Goal: Transaction & Acquisition: Book appointment/travel/reservation

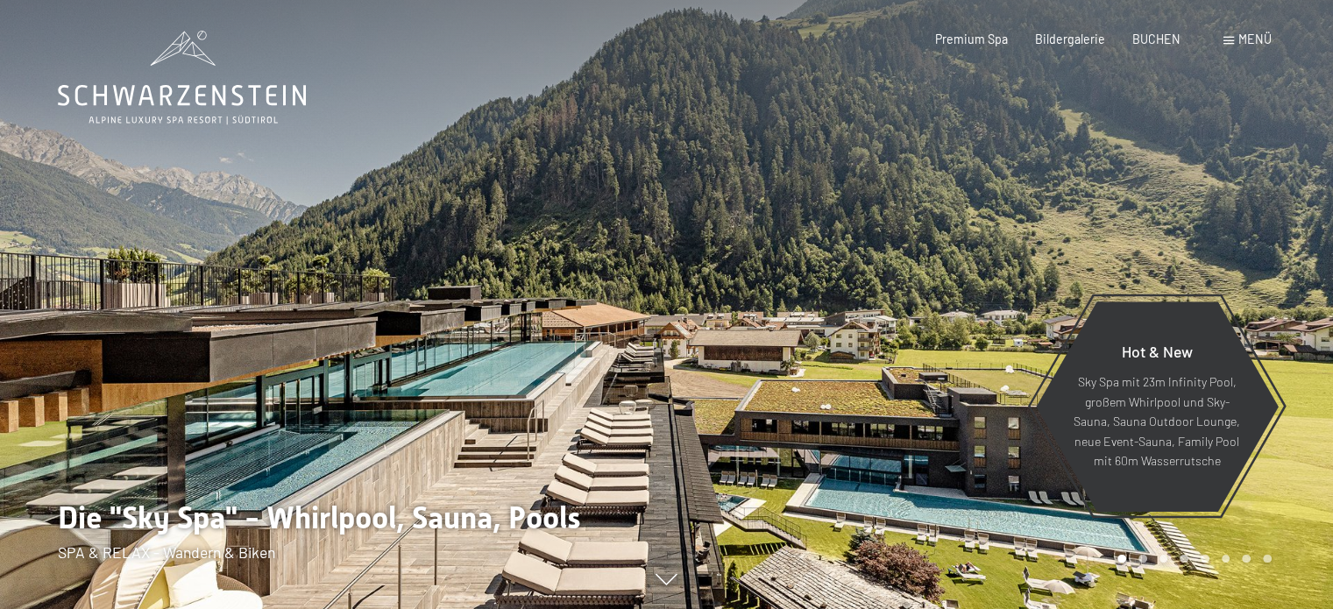
click at [716, 608] on div at bounding box center [666, 609] width 1264 height 0
click at [659, 490] on div at bounding box center [333, 304] width 667 height 609
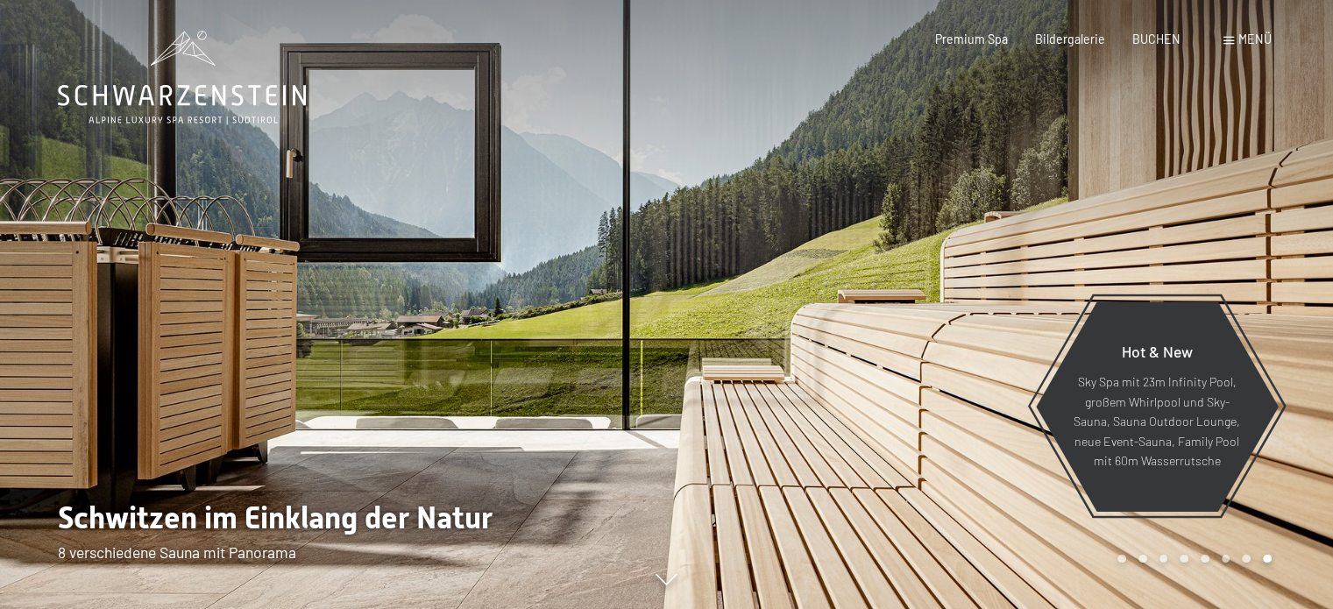
click at [785, 422] on div at bounding box center [1000, 304] width 667 height 609
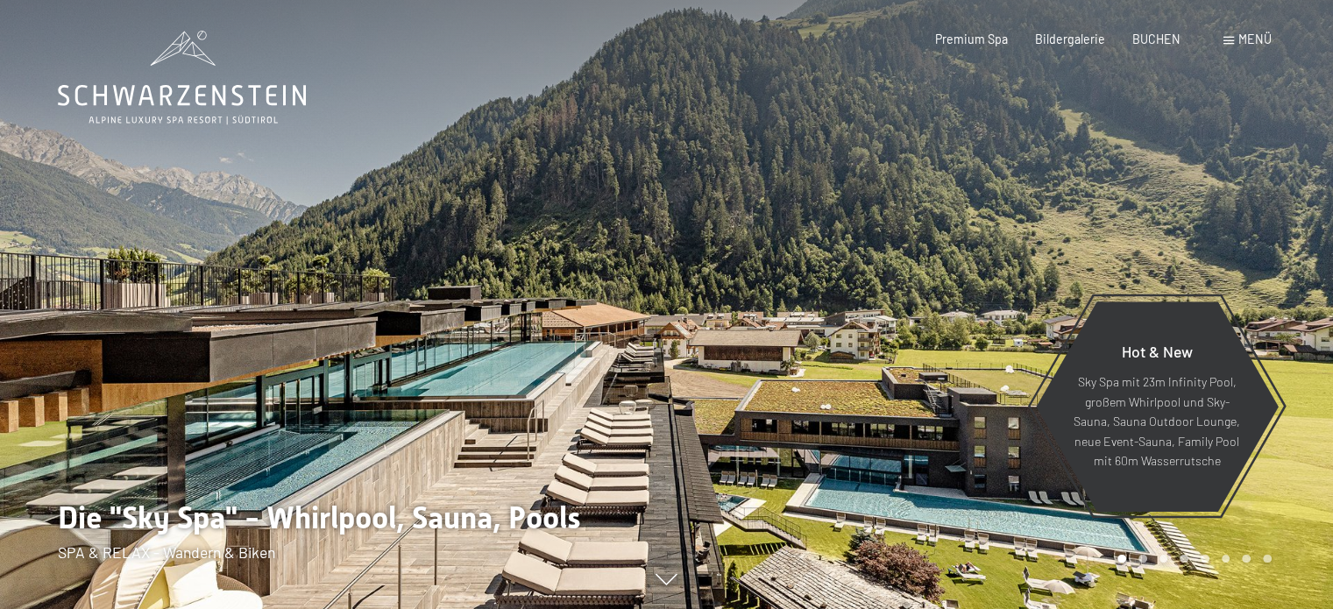
click at [277, 416] on div at bounding box center [333, 304] width 667 height 609
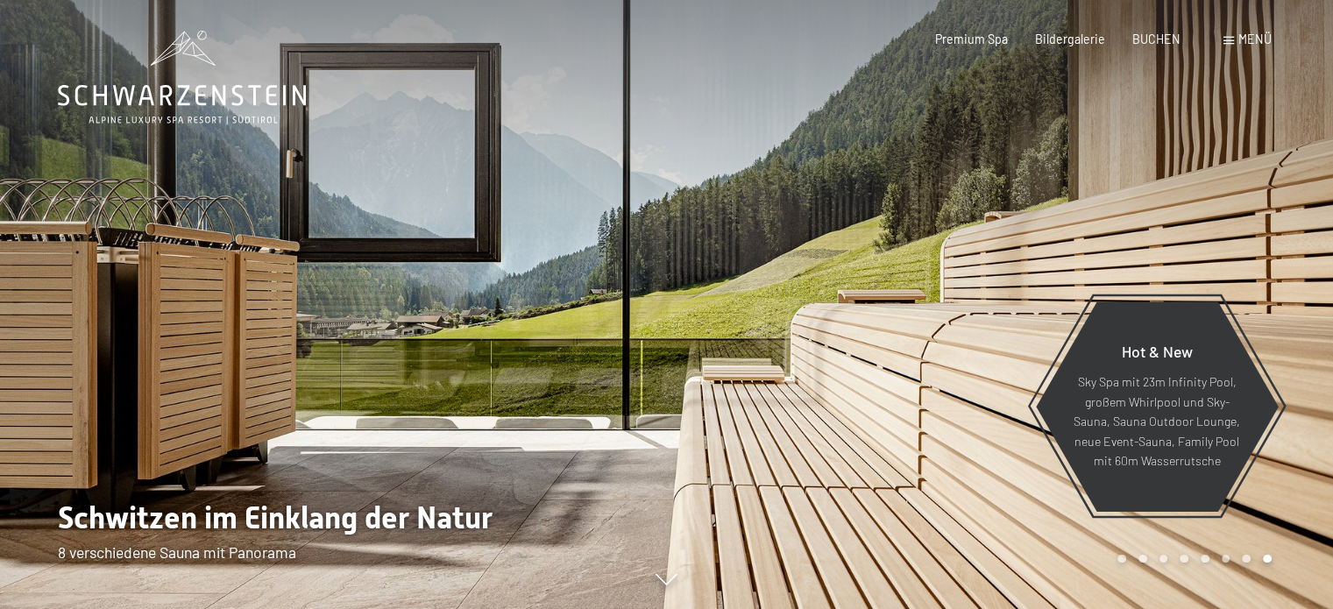
click at [277, 416] on div at bounding box center [333, 304] width 667 height 609
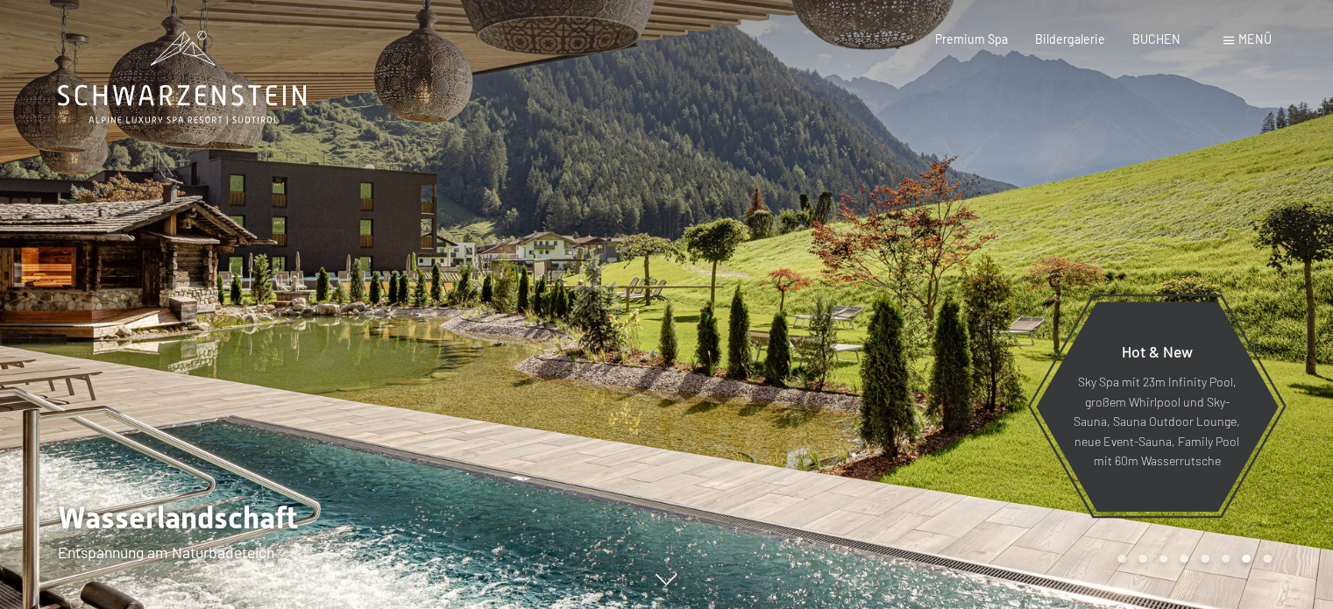
click at [438, 245] on div at bounding box center [333, 304] width 667 height 609
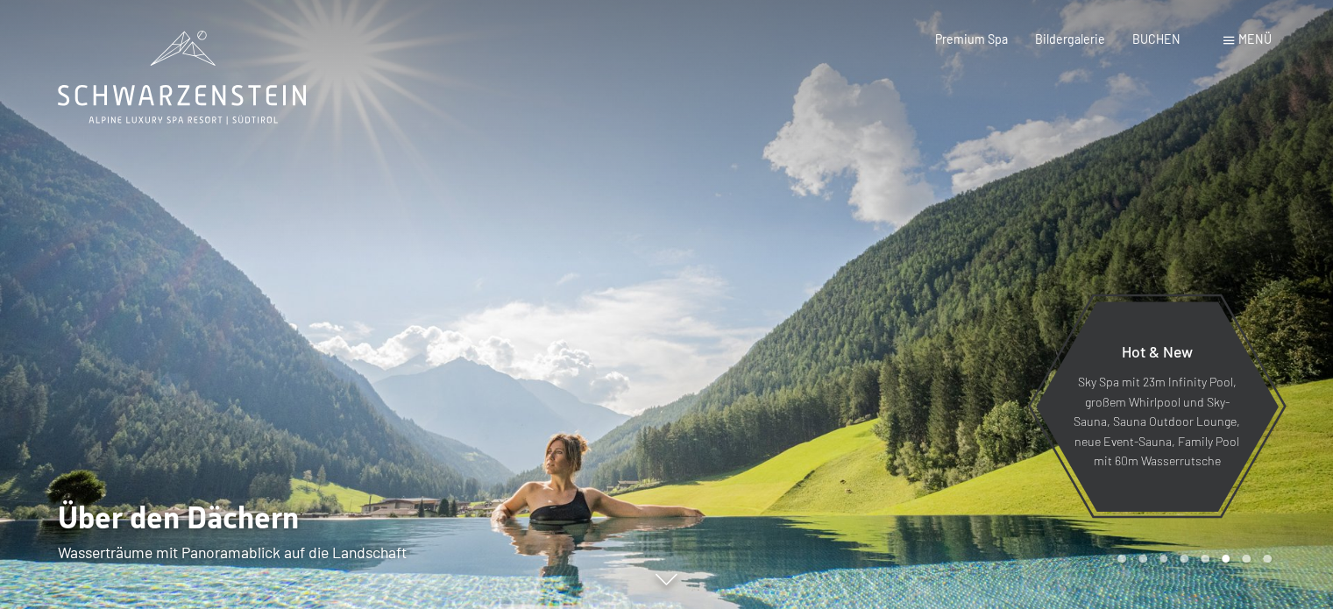
click at [438, 245] on div at bounding box center [333, 304] width 667 height 609
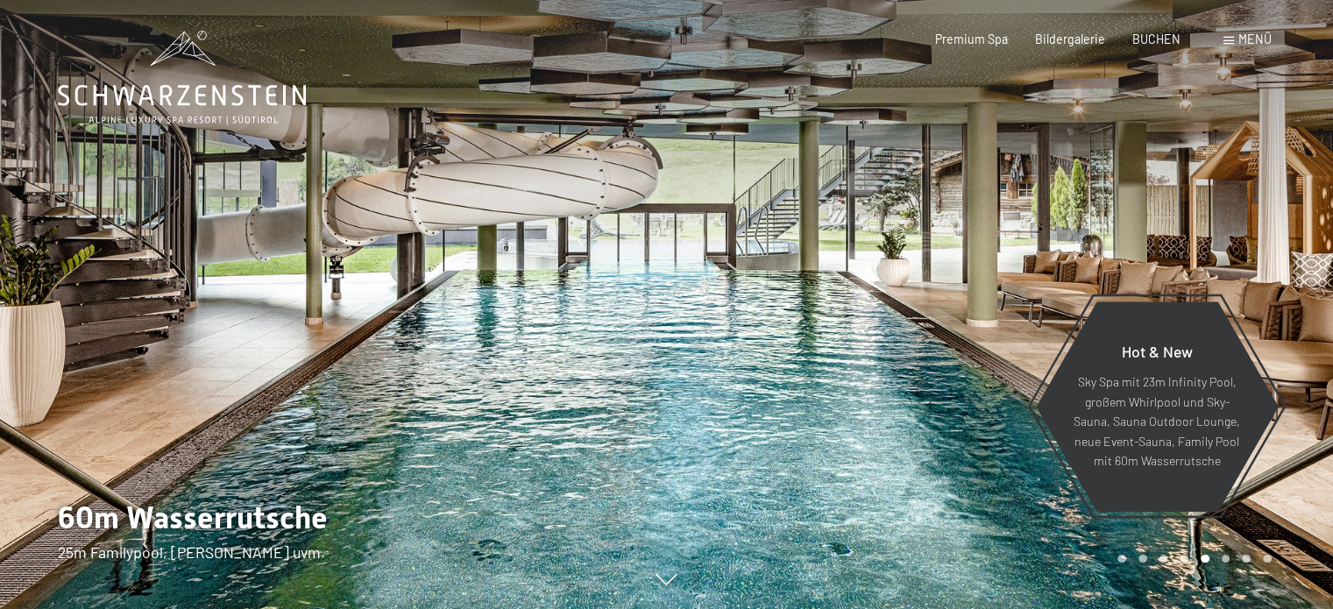
click at [438, 245] on div at bounding box center [333, 304] width 667 height 609
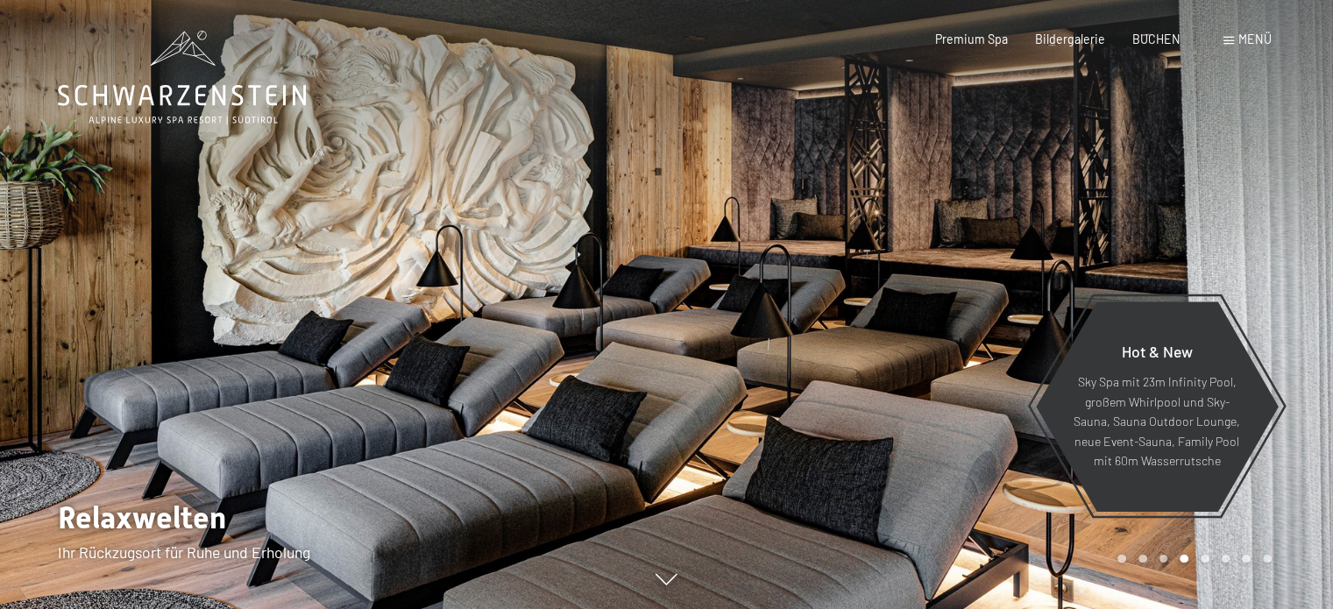
click at [438, 245] on div at bounding box center [333, 304] width 667 height 609
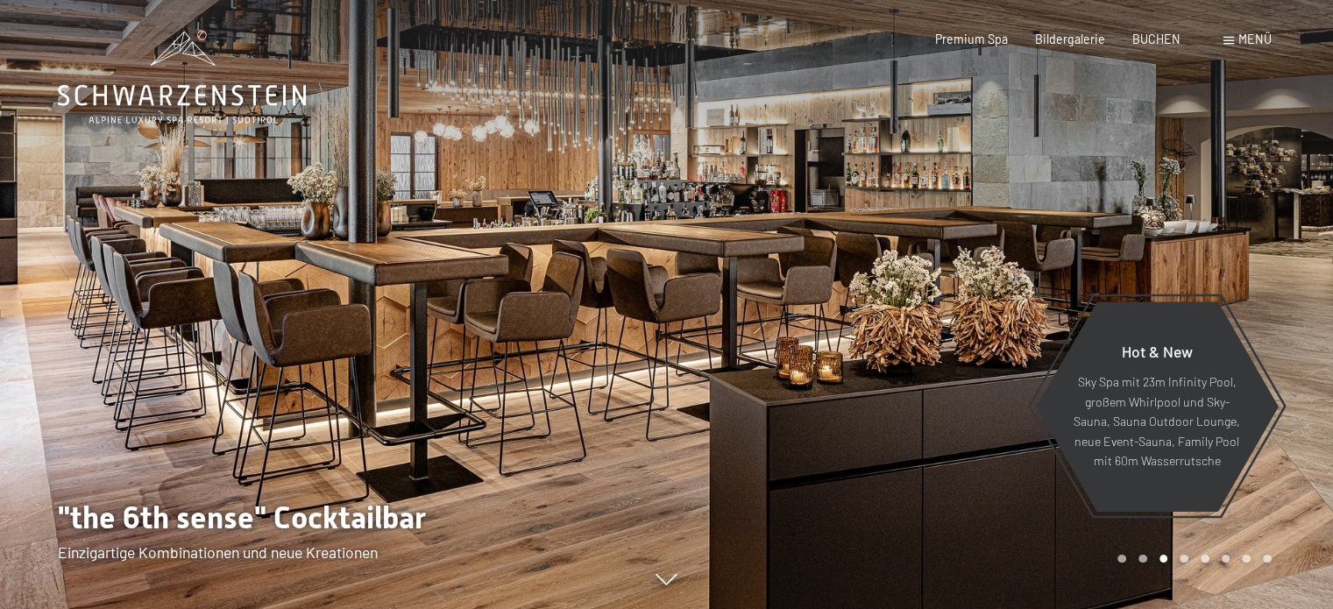
click at [438, 245] on div at bounding box center [333, 304] width 667 height 609
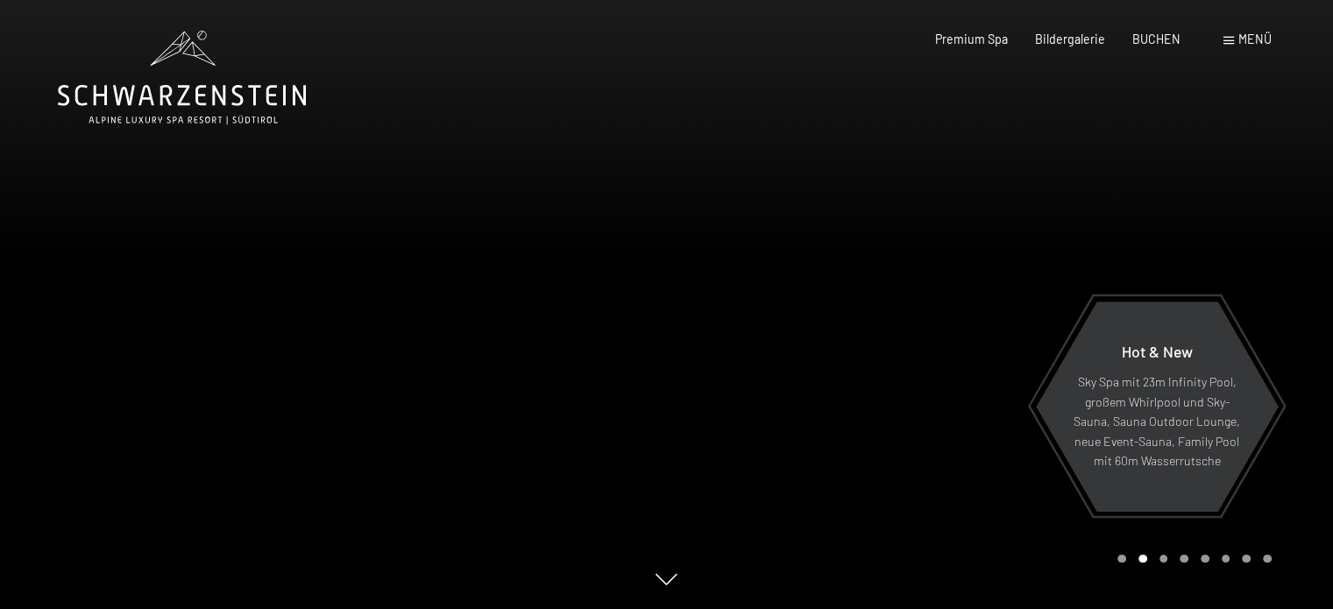
click at [438, 245] on div at bounding box center [333, 304] width 667 height 609
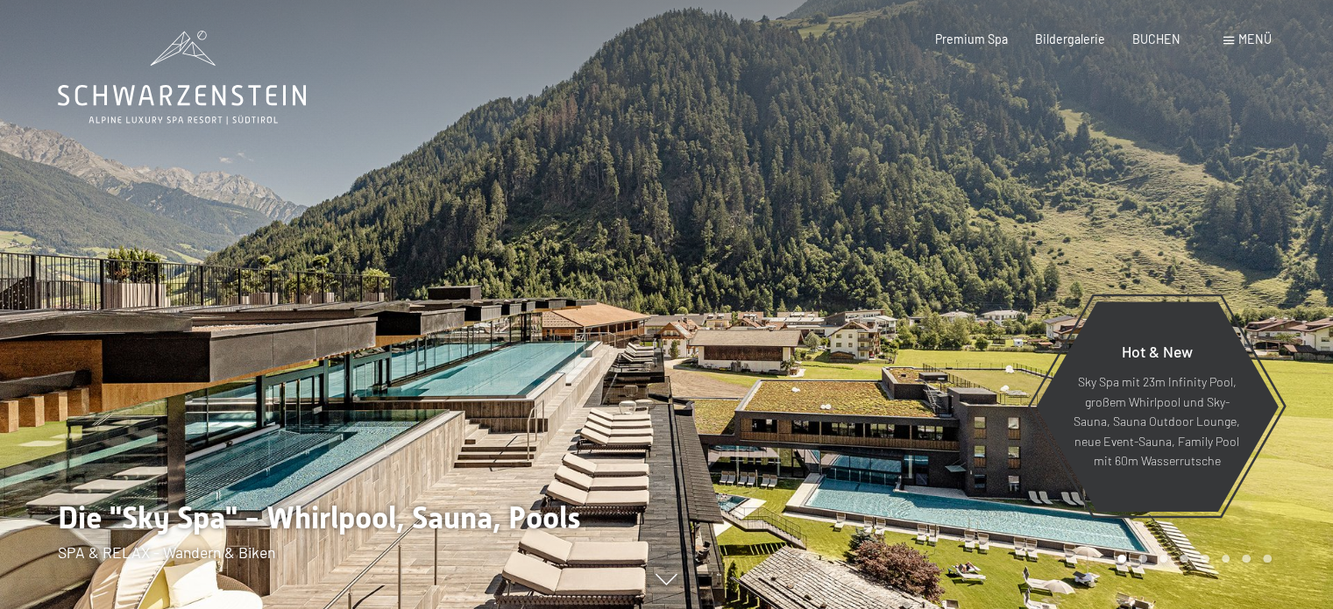
click at [1219, 39] on div "Buchen Anfragen Premium Spa Bildergalerie BUCHEN Menü DE IT EN Gutschein Bilder…" at bounding box center [1076, 40] width 390 height 18
click at [1237, 39] on div "Menü" at bounding box center [1247, 40] width 48 height 18
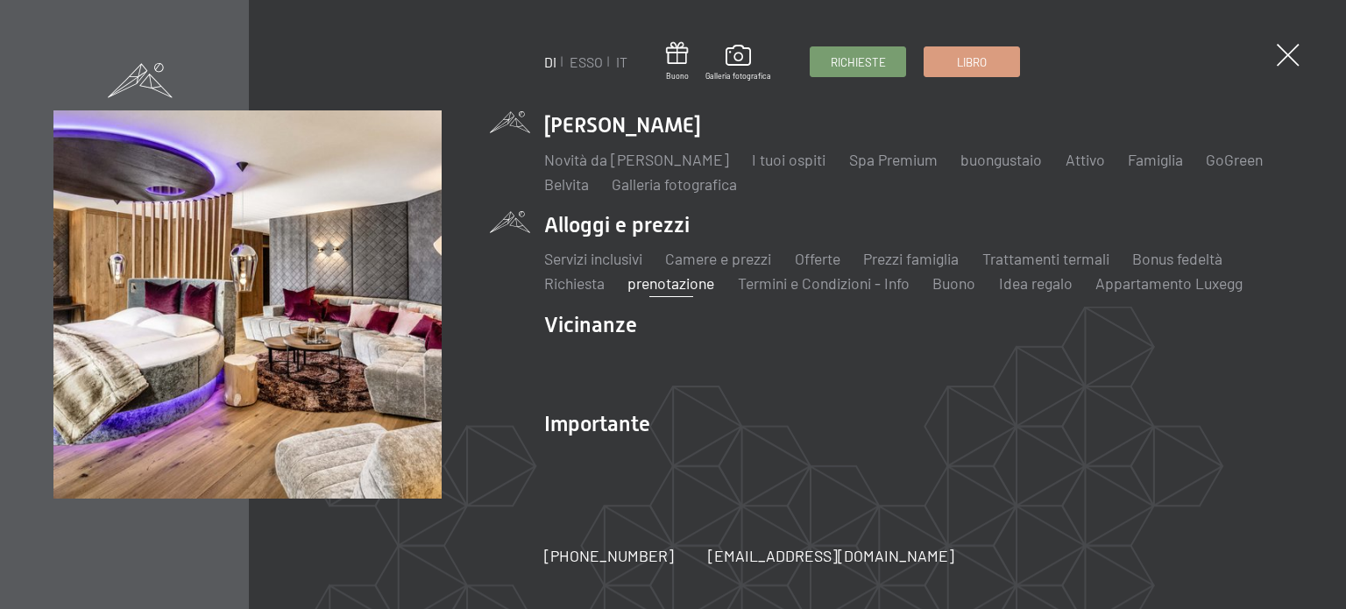
click at [655, 286] on font "prenotazione" at bounding box center [670, 282] width 87 height 19
click at [981, 66] on font "Libro" at bounding box center [972, 60] width 30 height 14
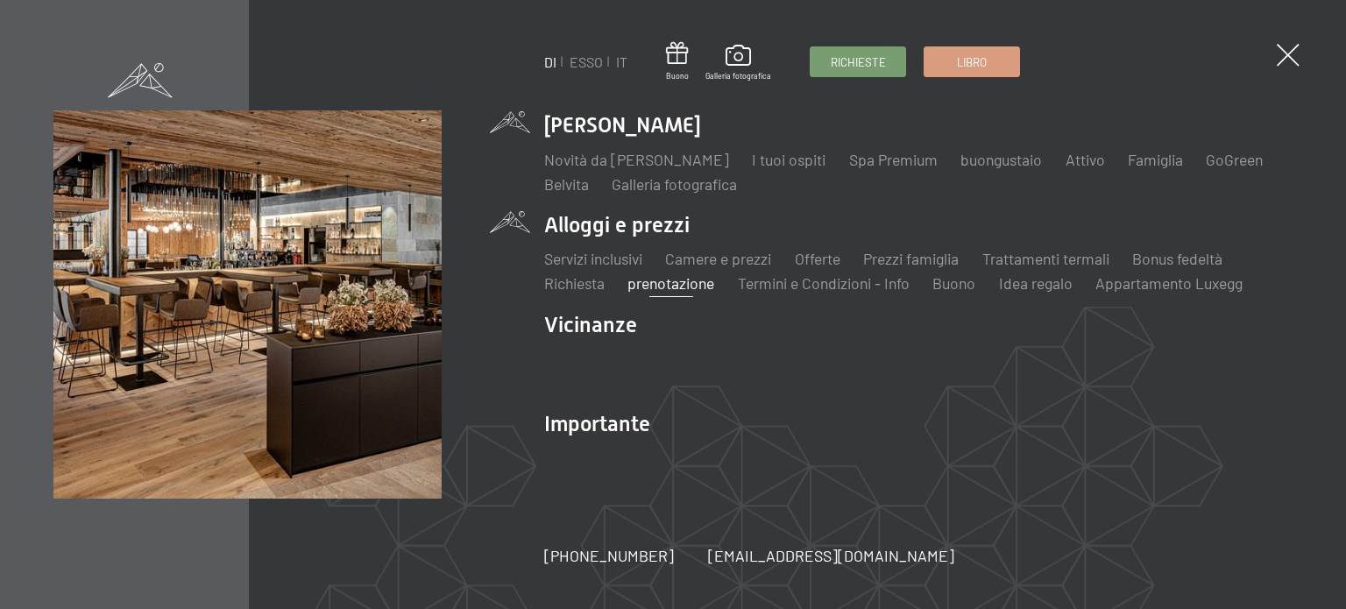
click at [984, 61] on link "Libro" at bounding box center [971, 61] width 95 height 29
click at [942, 65] on link "Libro" at bounding box center [971, 59] width 95 height 29
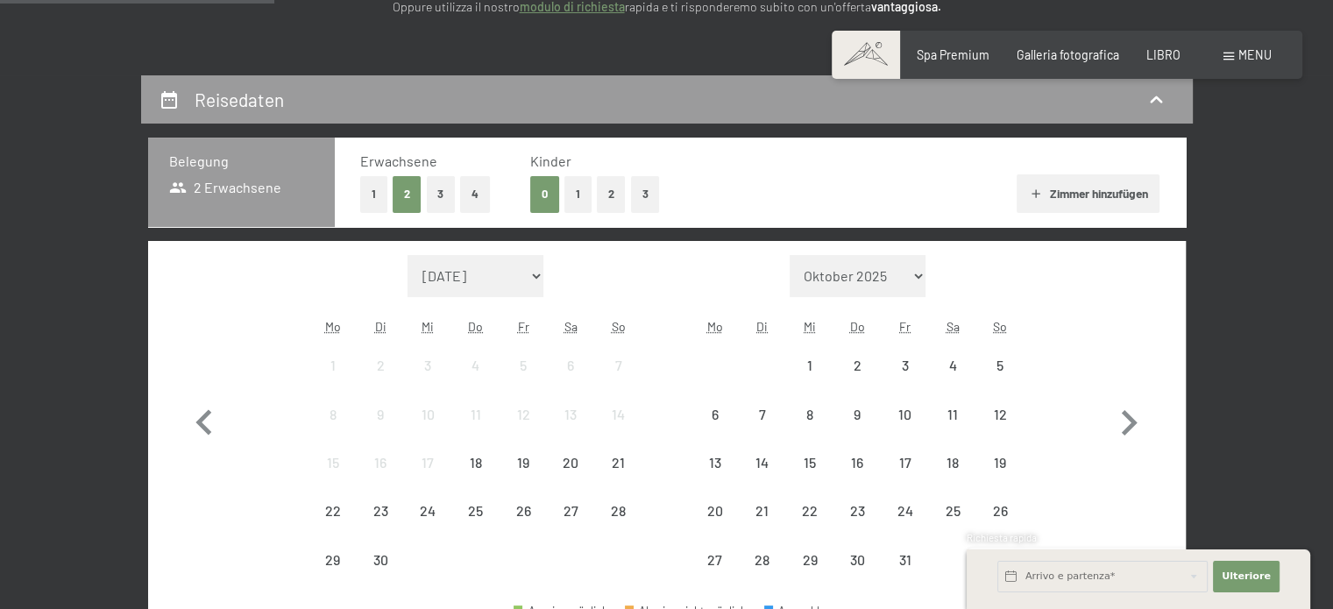
scroll to position [351, 0]
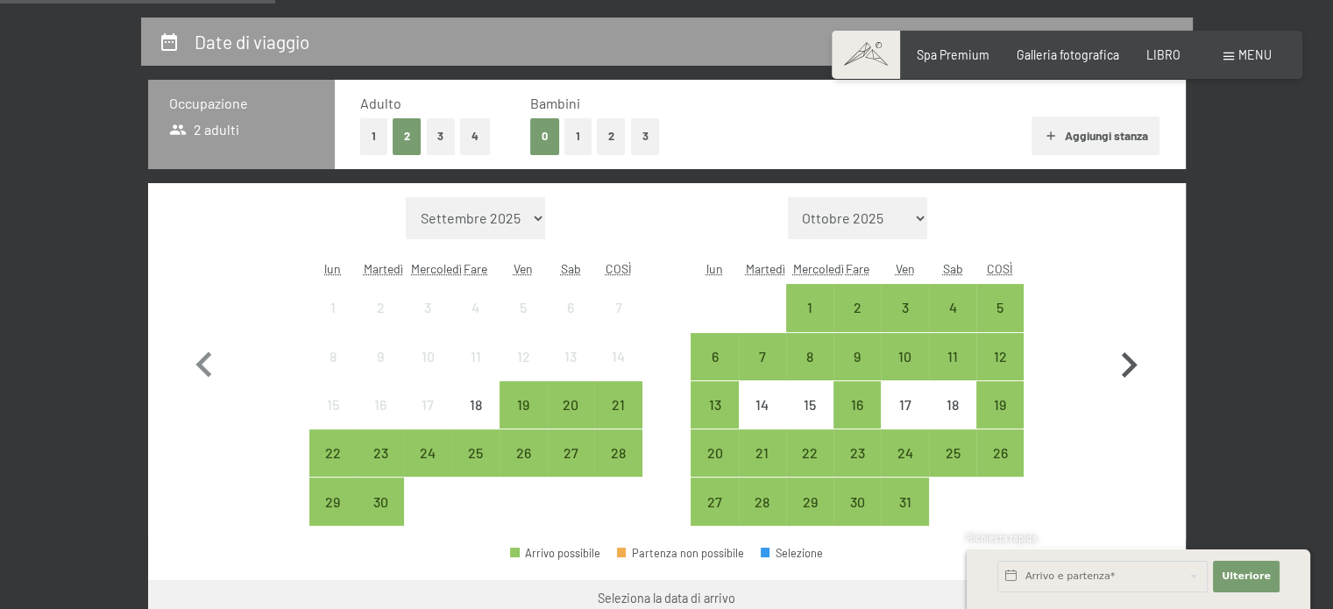
click at [1107, 366] on icon "button" at bounding box center [1128, 365] width 51 height 51
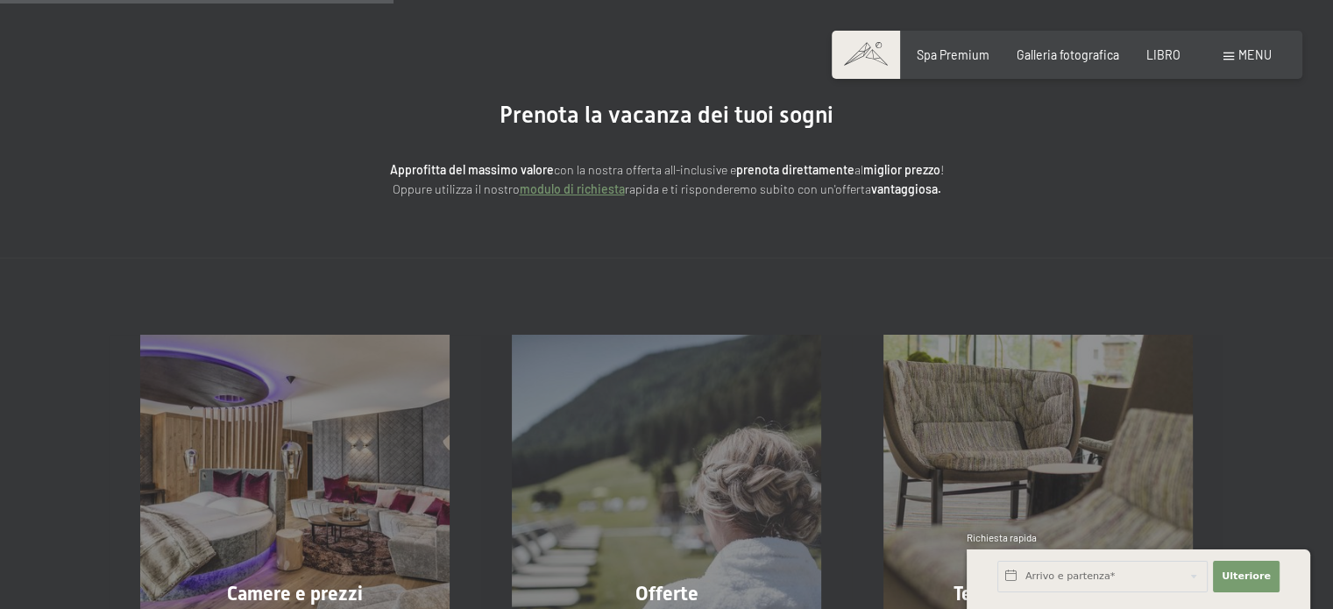
scroll to position [0, 0]
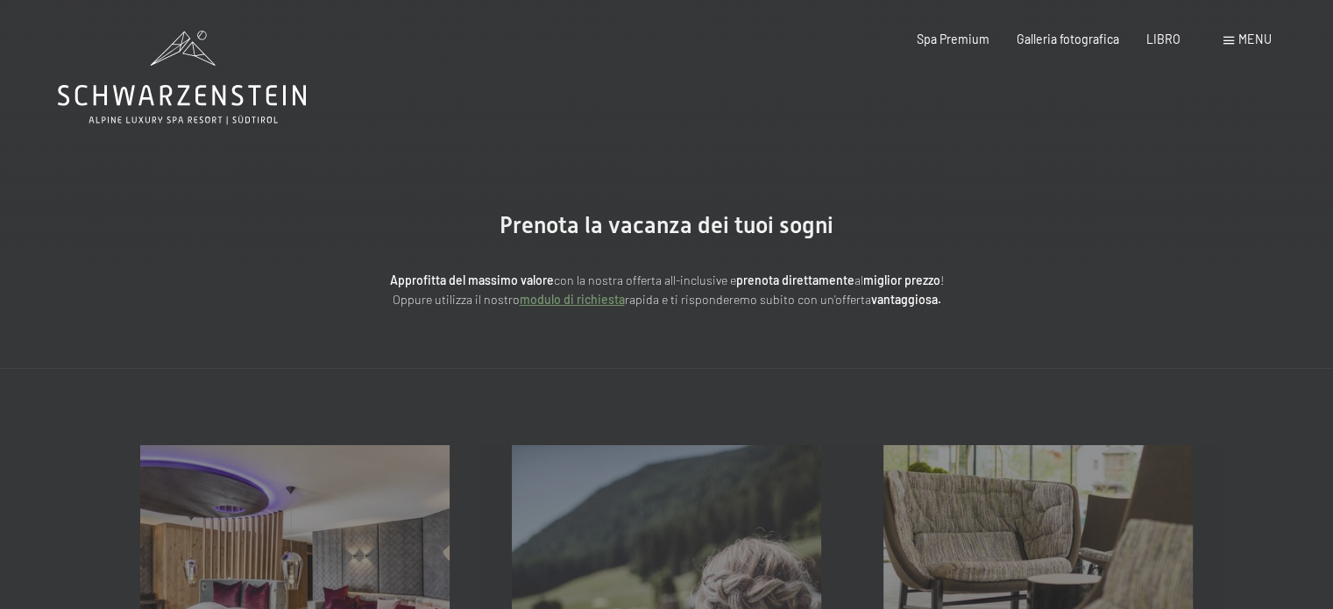
click at [561, 227] on font "Prenota la vacanza dei tuoi sogni" at bounding box center [666, 225] width 334 height 26
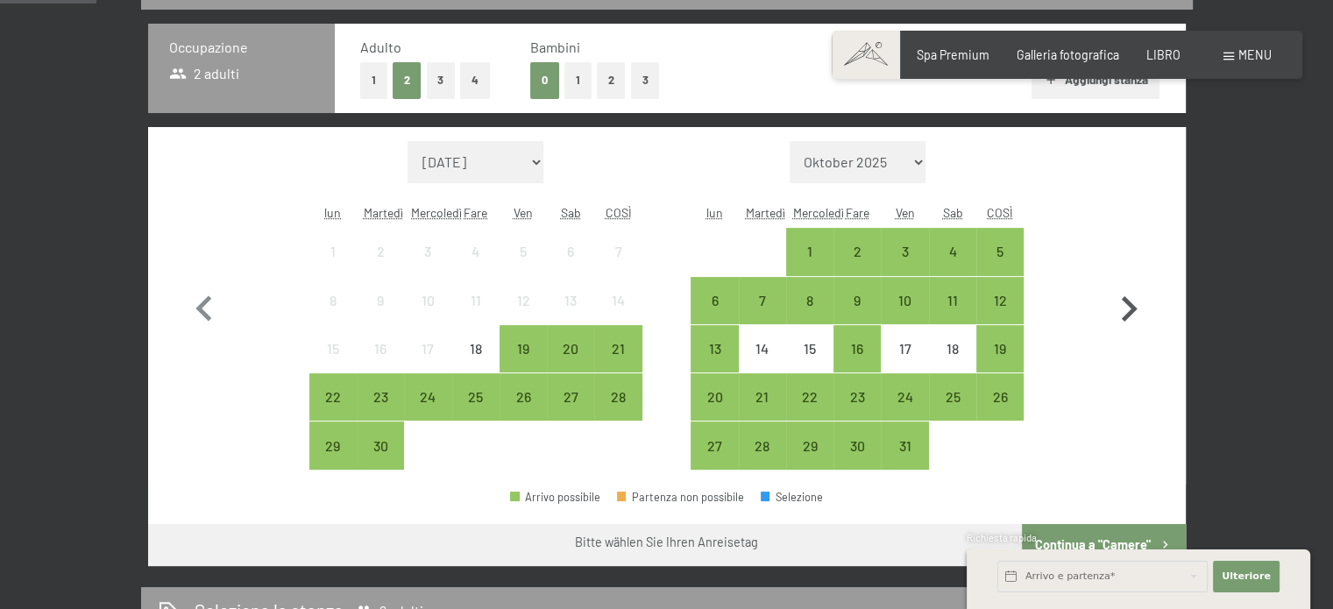
scroll to position [438, 0]
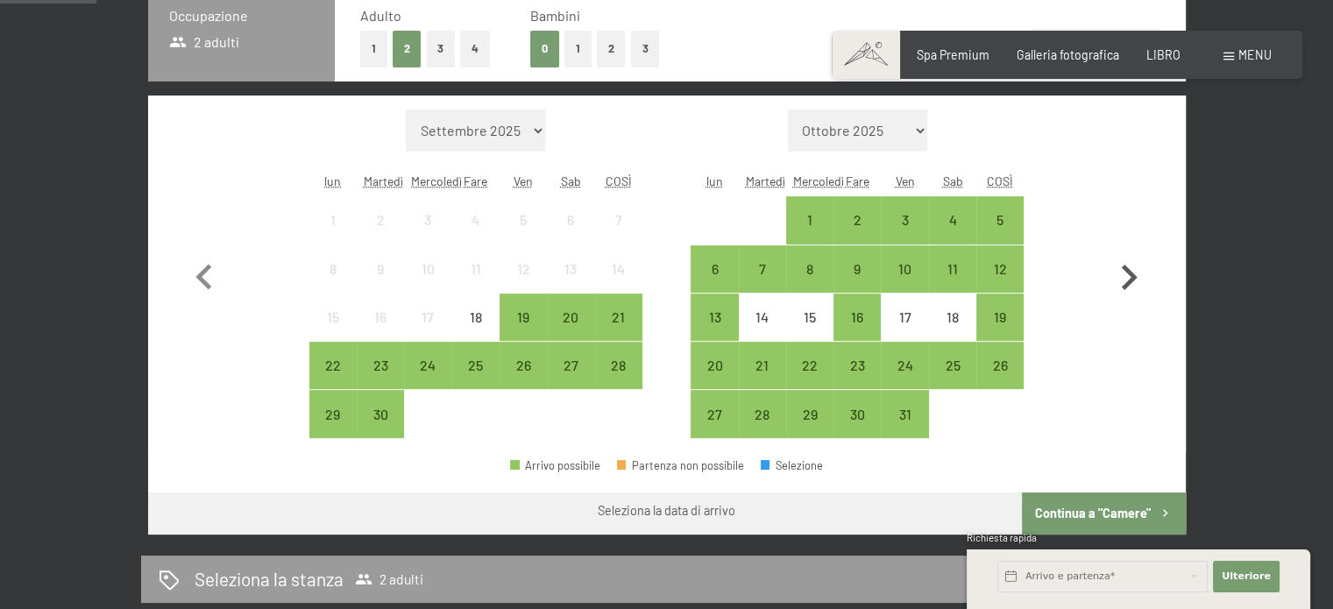
click at [1123, 264] on icon "button" at bounding box center [1128, 277] width 51 height 51
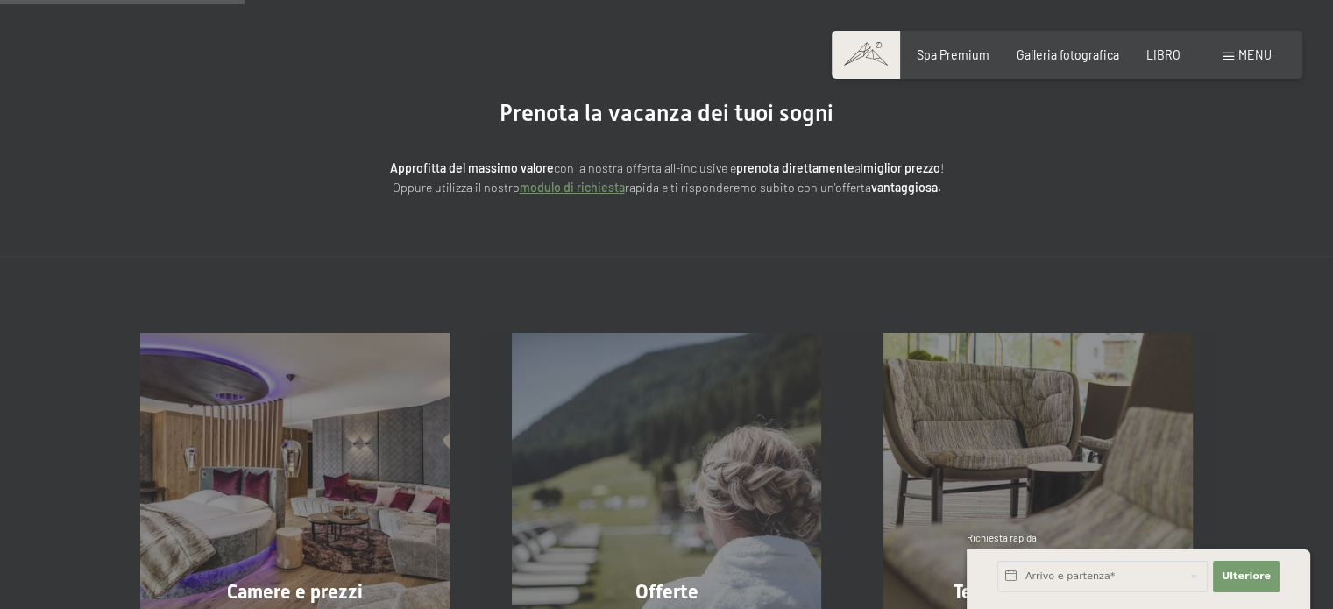
scroll to position [0, 0]
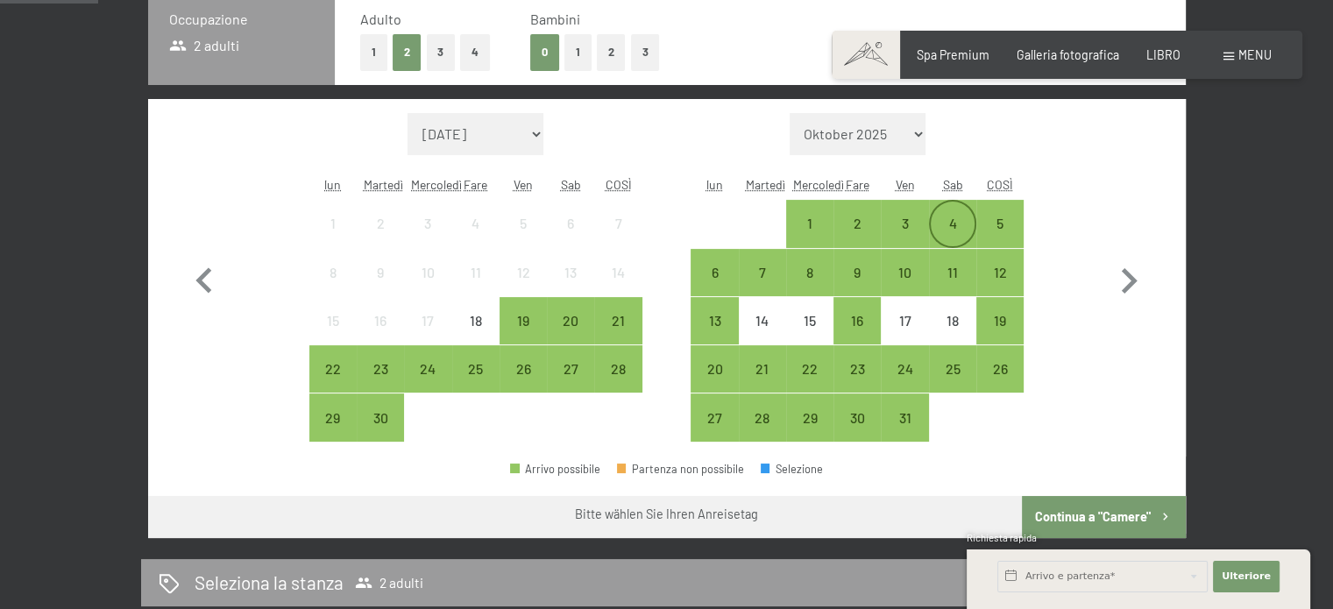
scroll to position [438, 0]
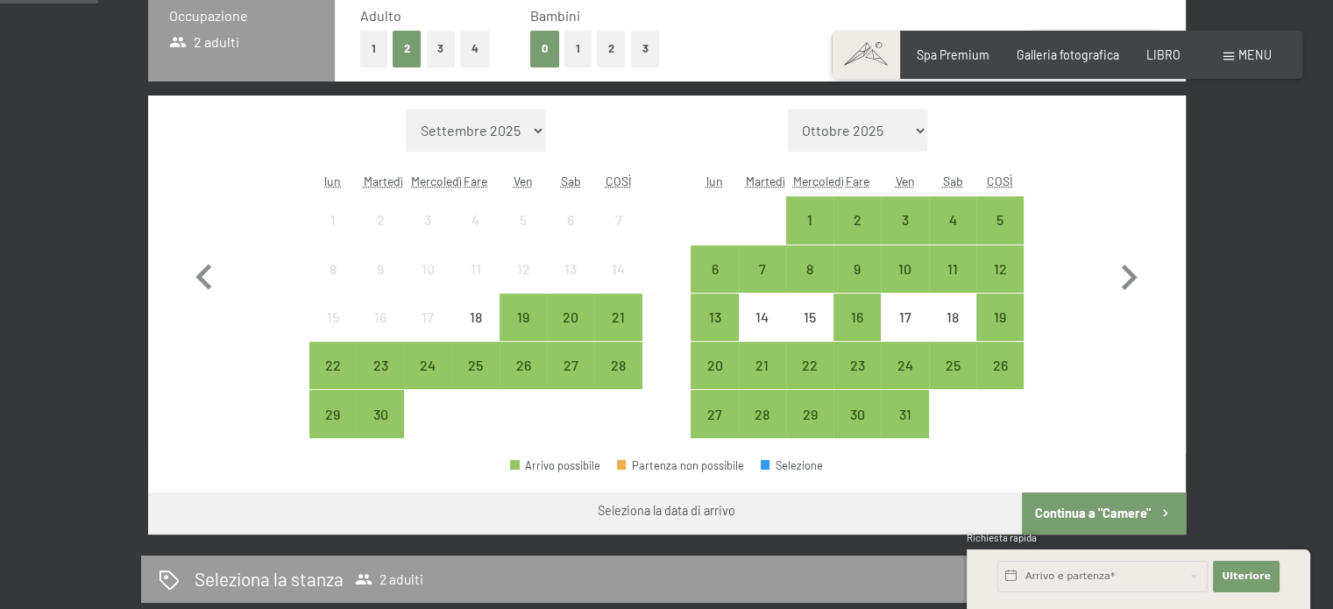
click at [516, 136] on select "Settembre 2025 Ottobre 2025 Novembre 2025 Dicembre 2025 Gennaio 2026 Febbraio 2…" at bounding box center [476, 131] width 140 height 42
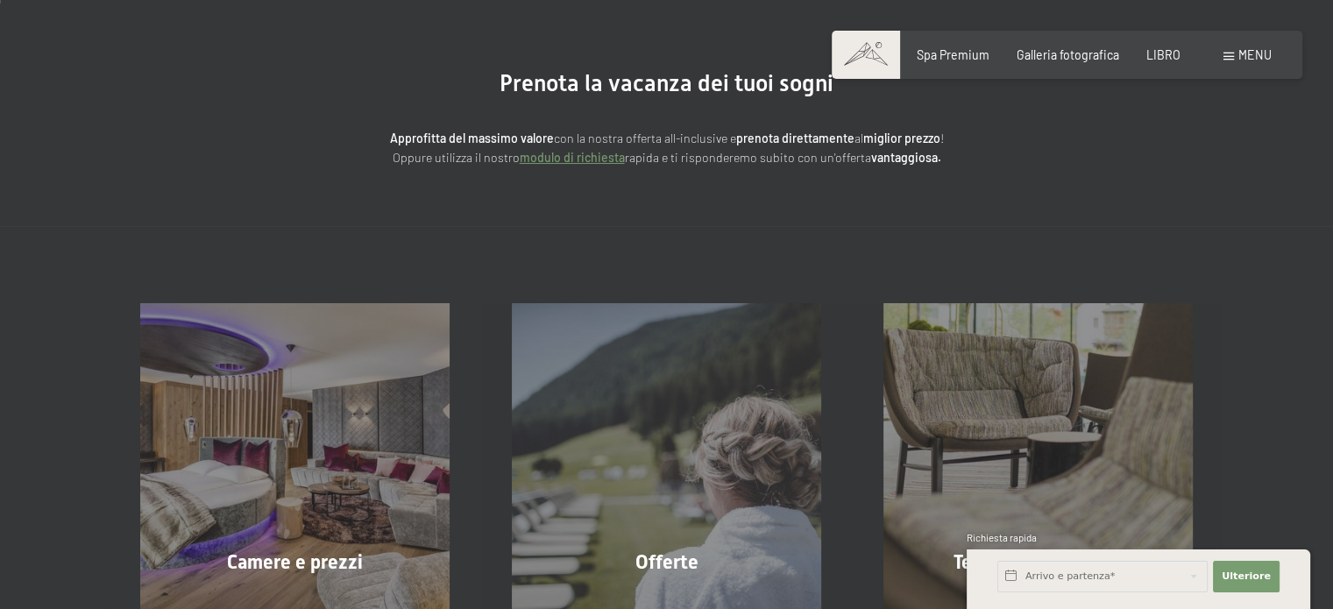
scroll to position [0, 0]
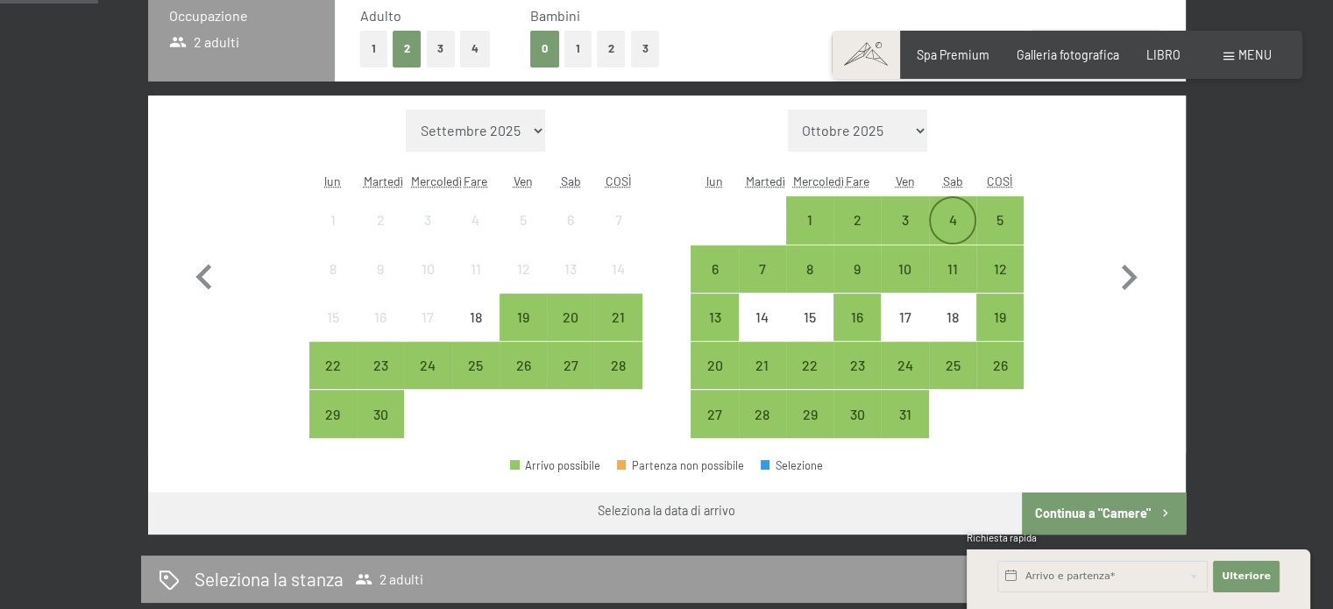
click at [957, 223] on div "4" at bounding box center [953, 235] width 44 height 44
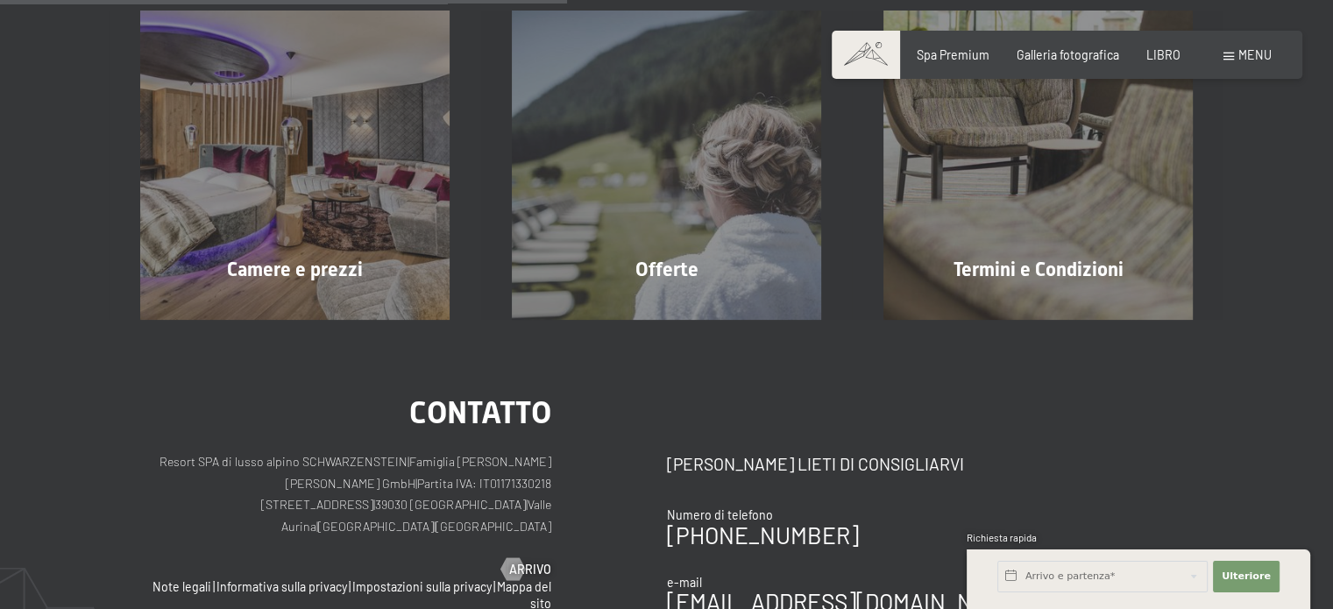
scroll to position [438, 0]
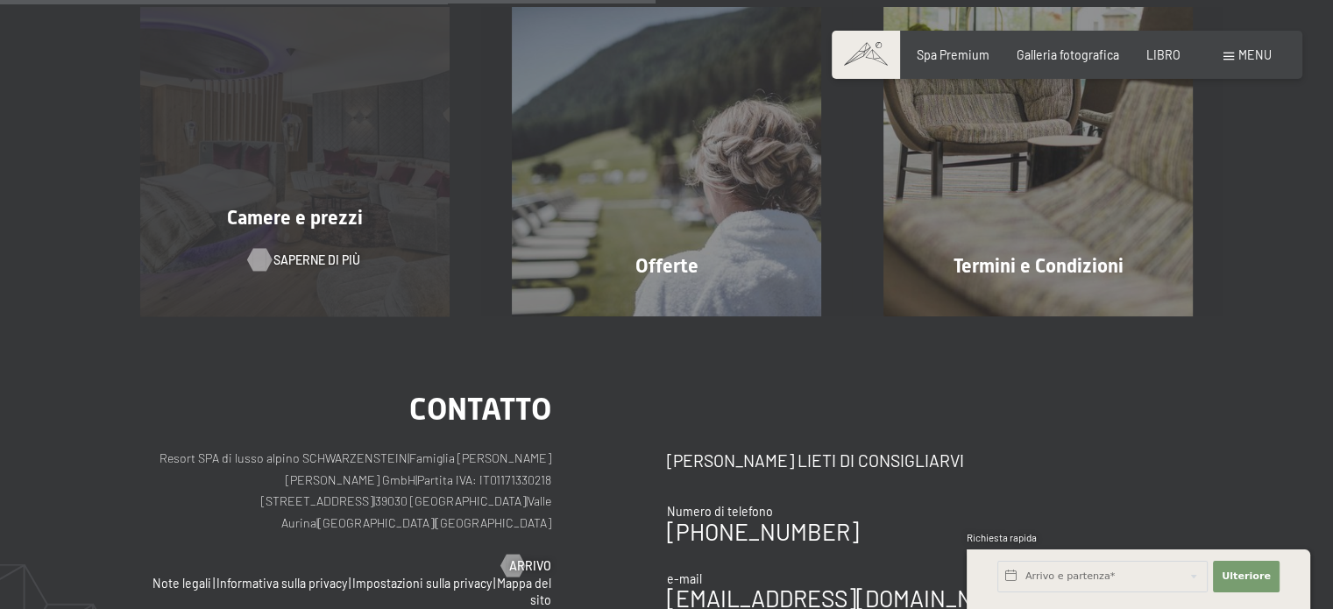
click at [309, 263] on font "Saperne di più" at bounding box center [316, 259] width 87 height 15
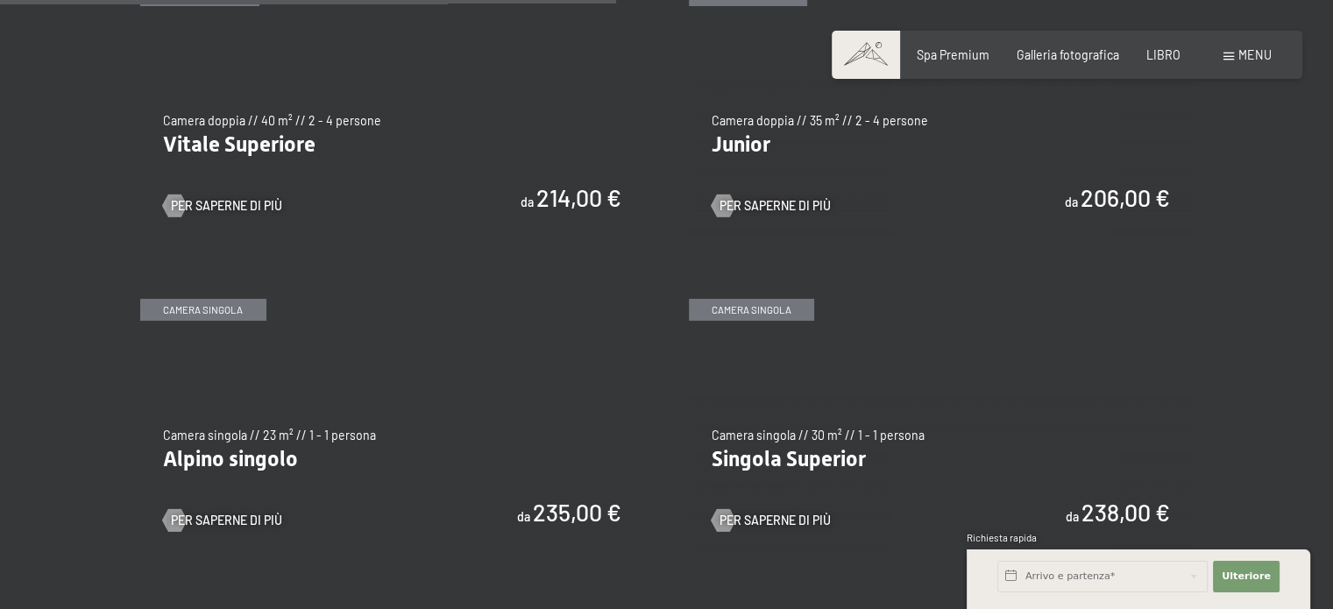
scroll to position [2278, 0]
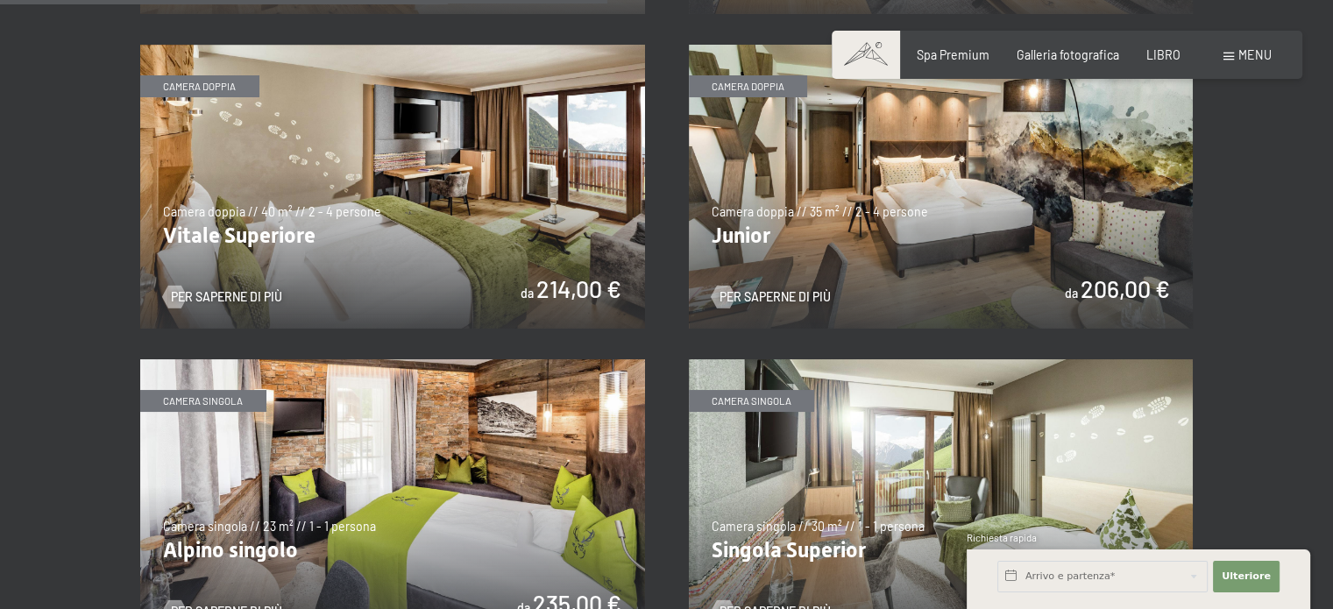
click at [763, 202] on img at bounding box center [941, 187] width 505 height 284
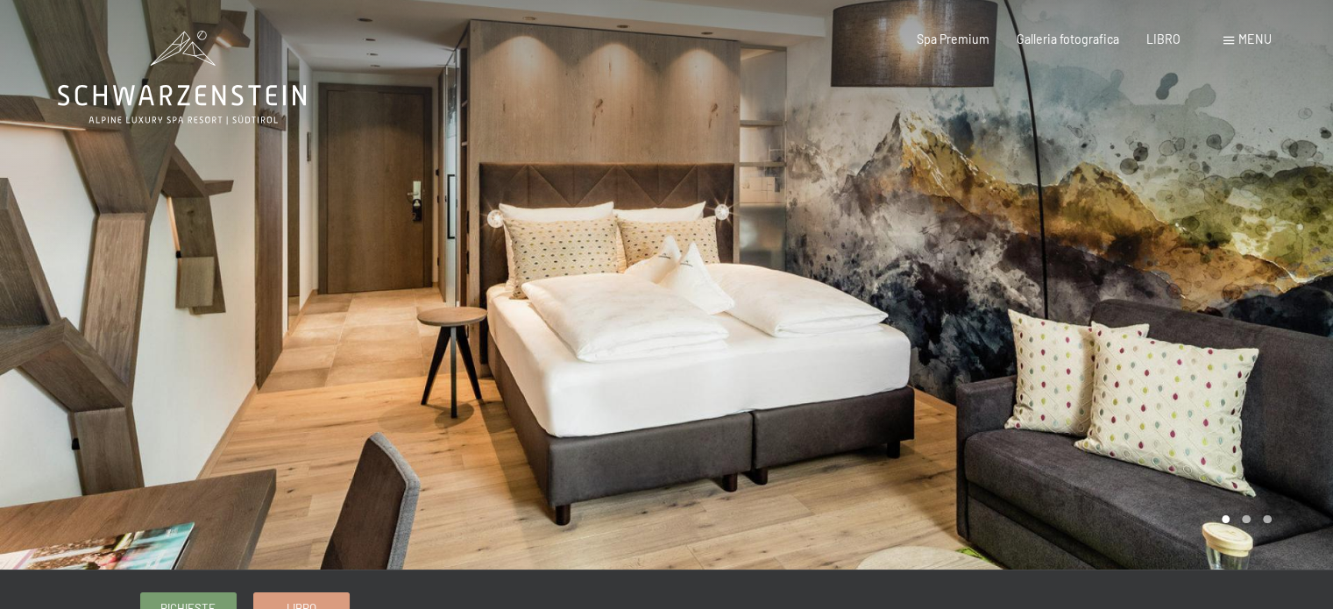
click at [1208, 372] on div at bounding box center [1000, 285] width 667 height 570
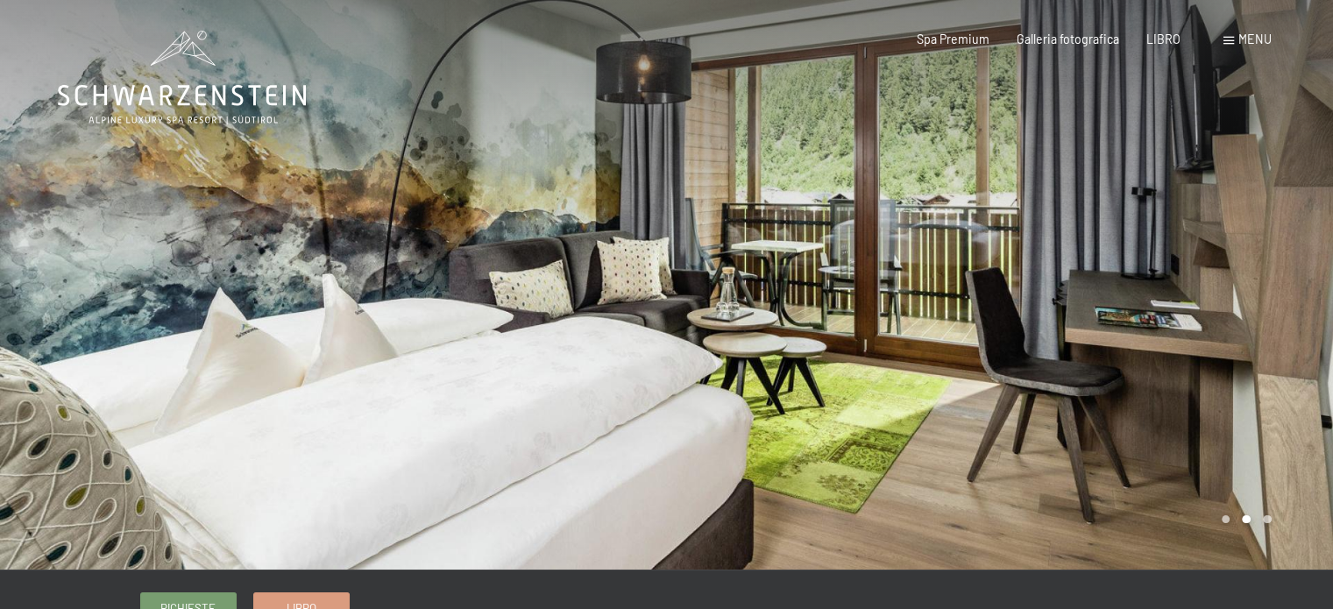
click at [1208, 372] on div at bounding box center [1000, 285] width 667 height 570
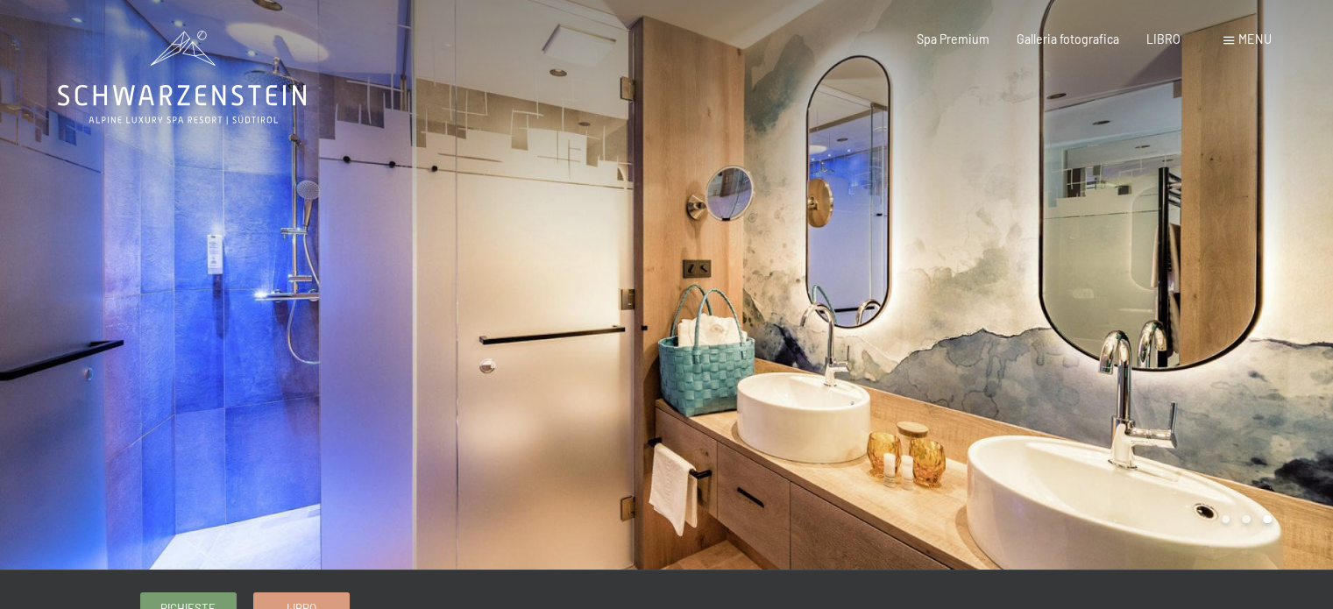
click at [1194, 381] on div at bounding box center [1000, 285] width 667 height 570
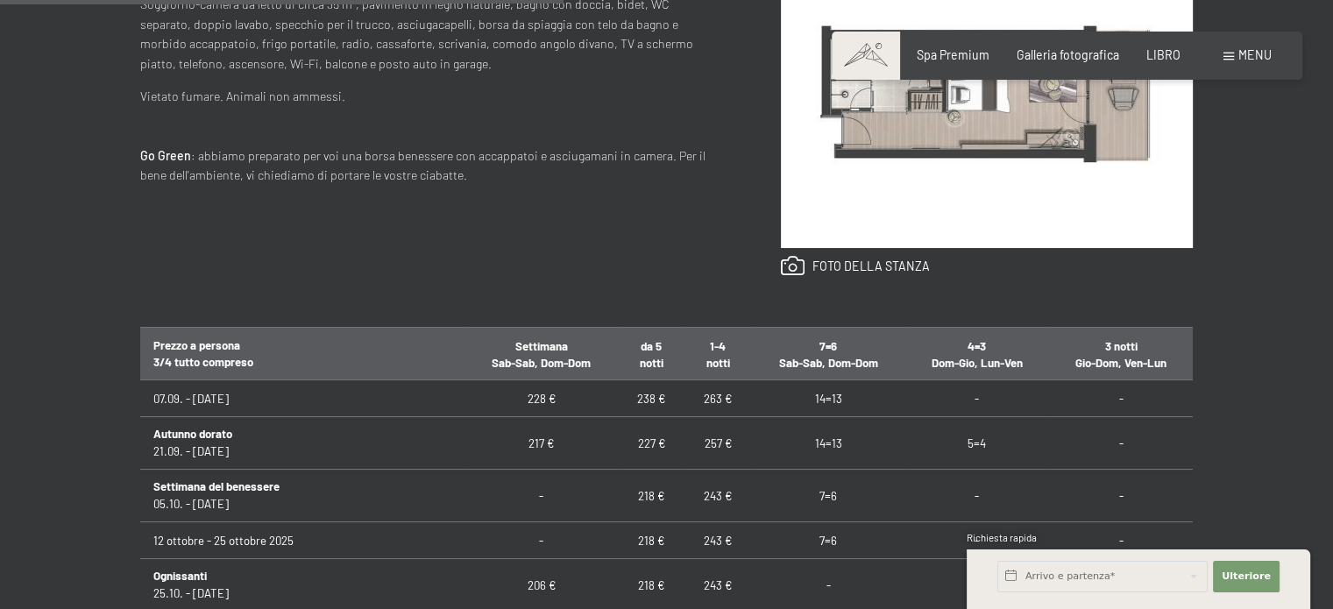
scroll to position [964, 0]
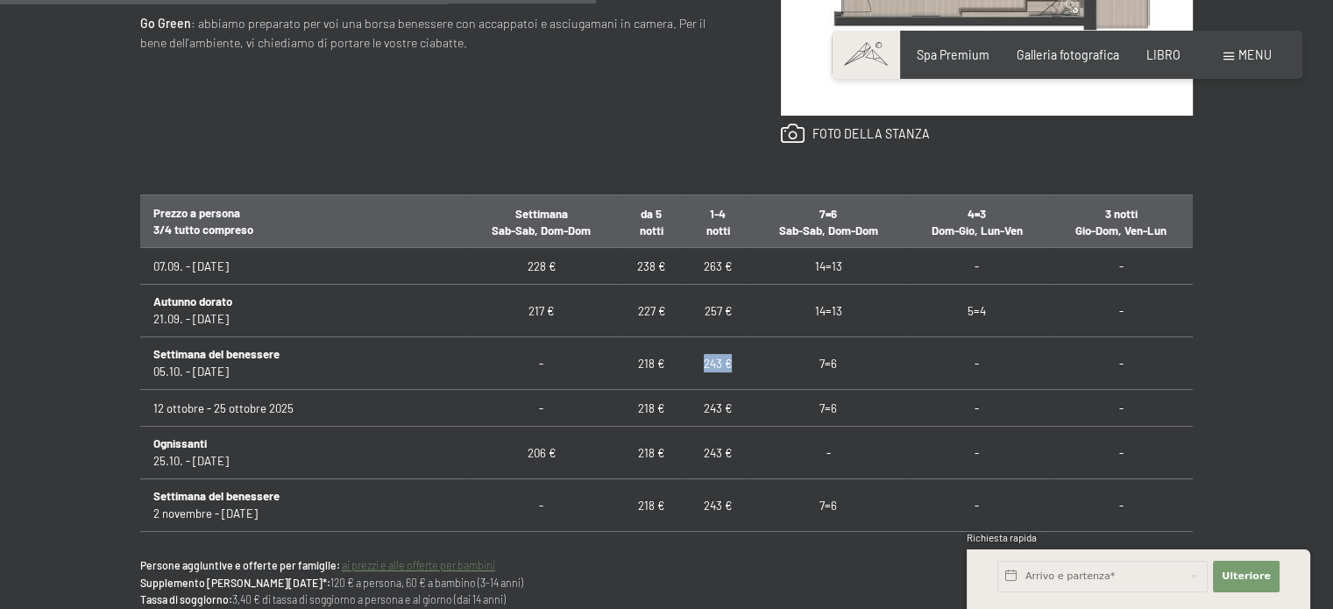
drag, startPoint x: 645, startPoint y: 368, endPoint x: 685, endPoint y: 369, distance: 40.3
click at [685, 369] on td "243 €" at bounding box center [717, 363] width 67 height 53
copy font "243 €"
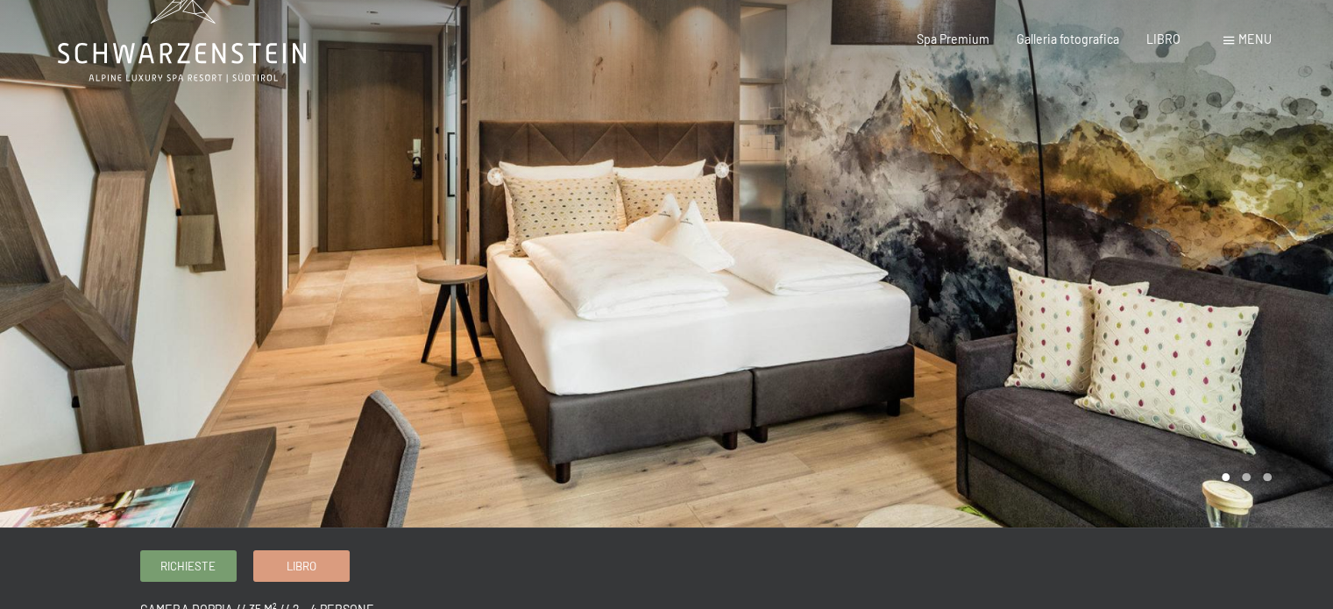
scroll to position [0, 0]
